Goal: Task Accomplishment & Management: Check status

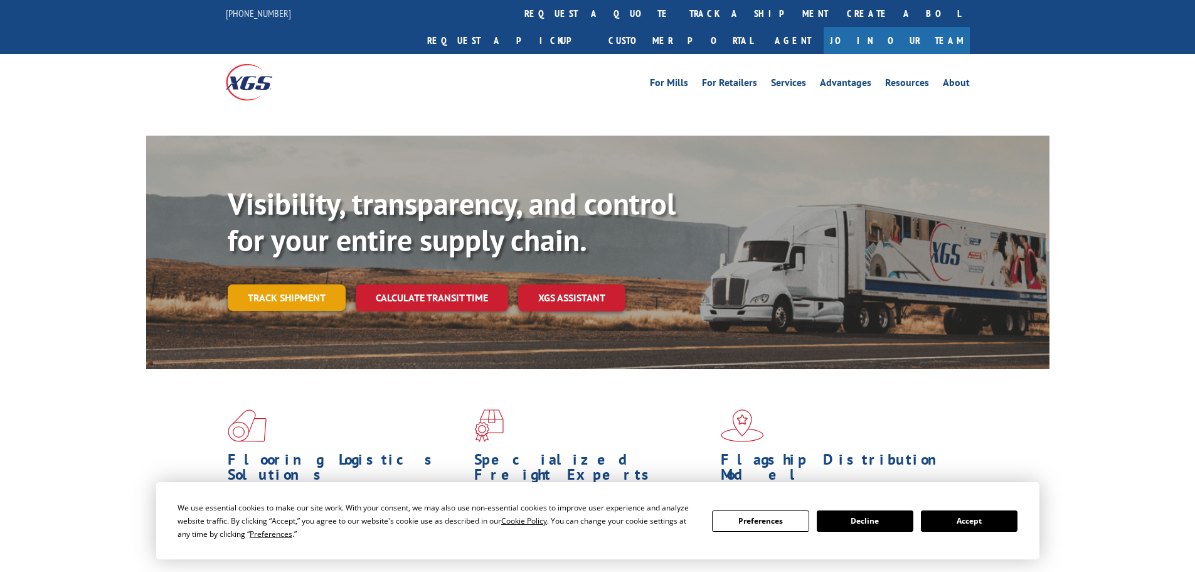
click at [309, 284] on link "Track shipment" at bounding box center [287, 297] width 118 height 26
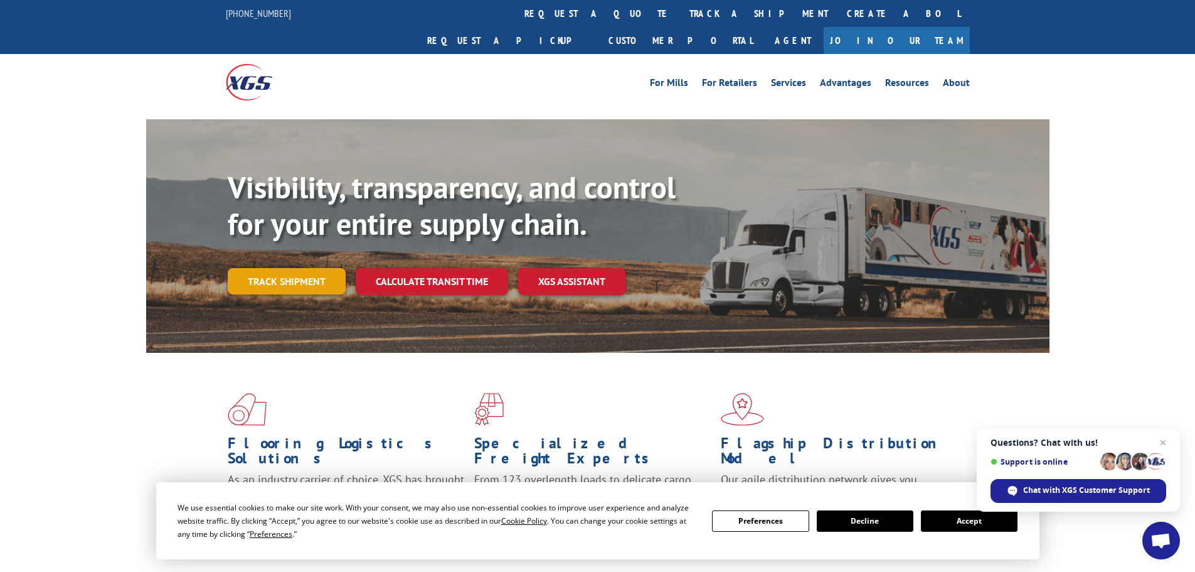
click at [326, 268] on link "Track shipment" at bounding box center [287, 281] width 118 height 26
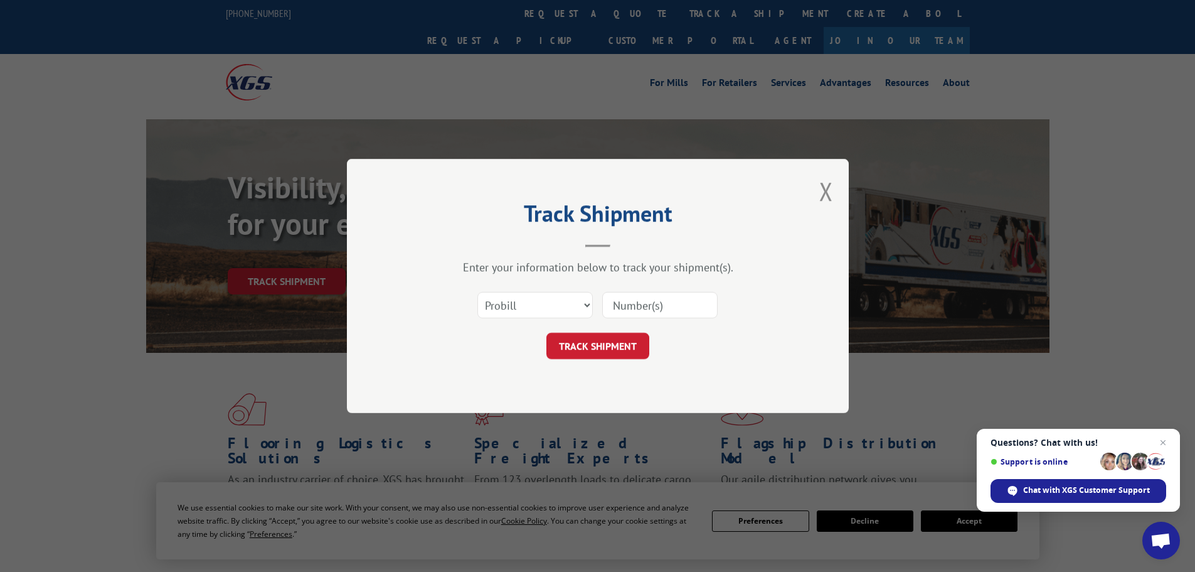
click at [635, 300] on input at bounding box center [659, 305] width 115 height 26
paste input "17467933"
type input "17467933"
click at [635, 341] on button "TRACK SHIPMENT" at bounding box center [598, 346] width 103 height 26
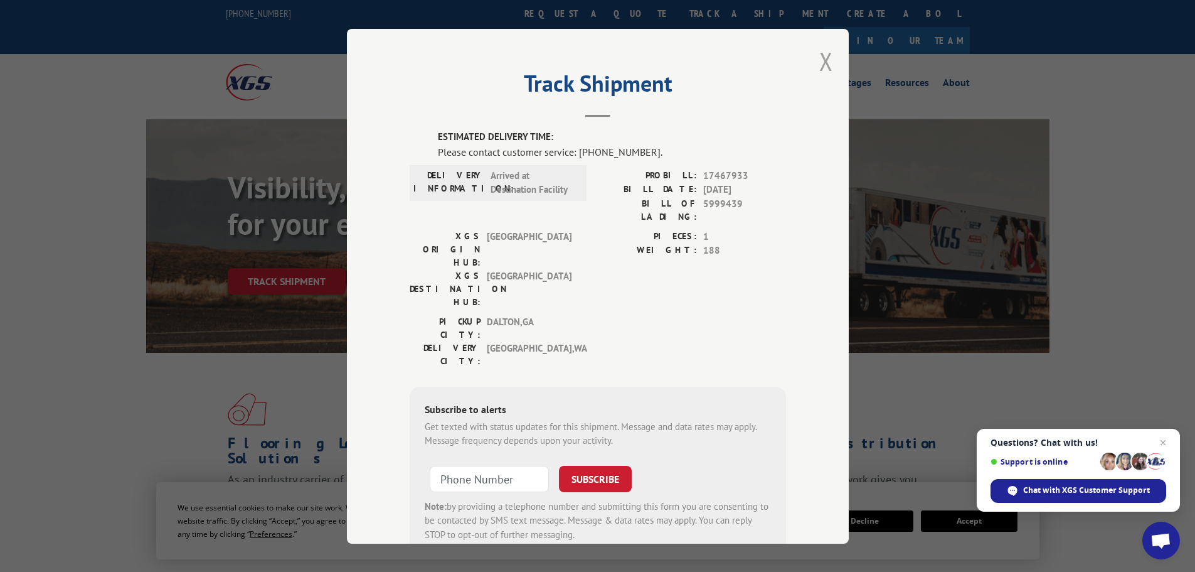
click at [820, 61] on button "Close modal" at bounding box center [827, 61] width 14 height 33
